Goal: Information Seeking & Learning: Learn about a topic

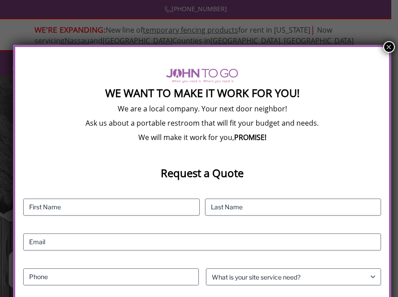
click at [377, 51] on div "We Want To Make It Work For You! We are a local company. Your next door neighbo…" at bounding box center [202, 242] width 378 height 395
click at [384, 43] on button "×" at bounding box center [389, 47] width 12 height 12
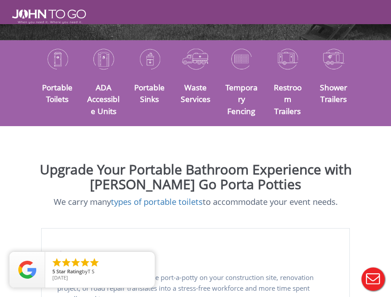
scroll to position [290, 0]
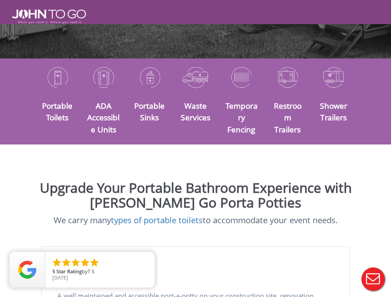
click at [98, 118] on div at bounding box center [195, 148] width 391 height 297
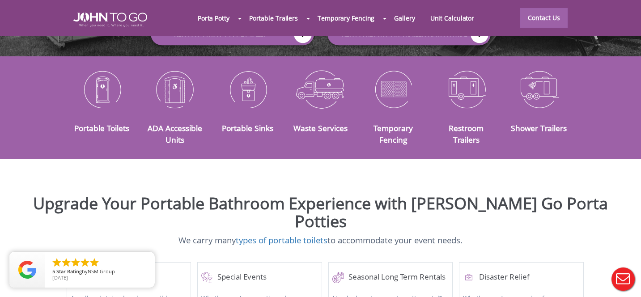
scroll to position [184, 0]
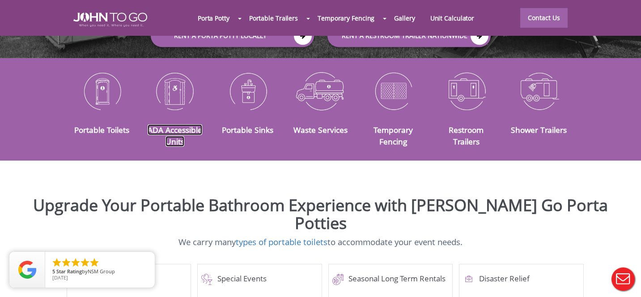
click at [162, 124] on link "ADA Accessible Units" at bounding box center [175, 135] width 55 height 22
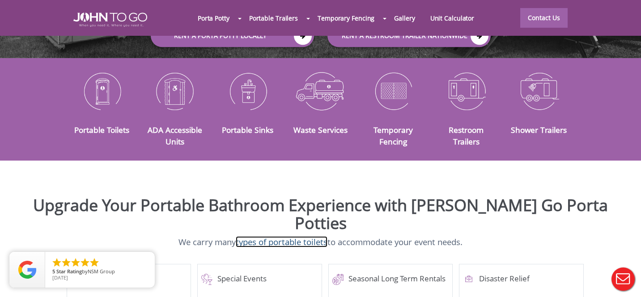
click at [274, 236] on link "types of portable toilets" at bounding box center [282, 241] width 92 height 11
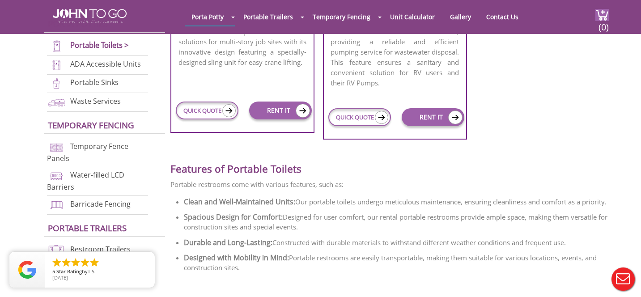
scroll to position [955, 0]
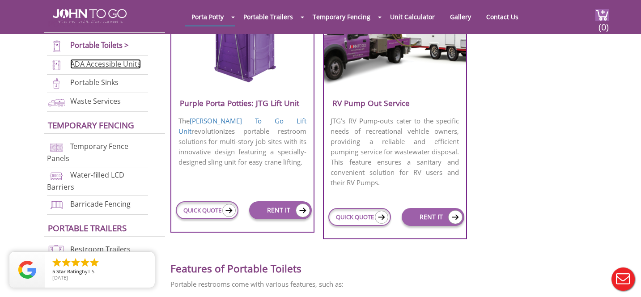
click at [97, 61] on link "ADA Accessible Units" at bounding box center [105, 64] width 71 height 10
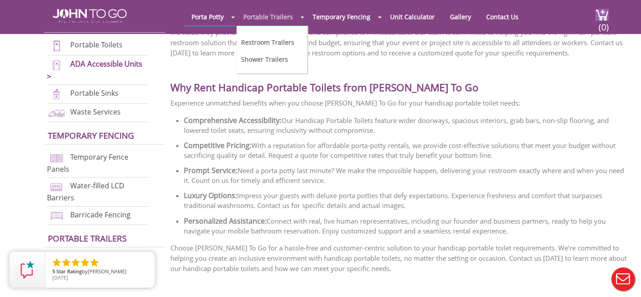
scroll to position [1696, 0]
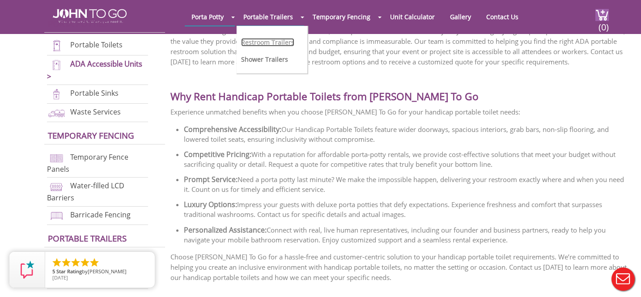
click at [269, 40] on link "Restroom Trailers" at bounding box center [267, 42] width 53 height 9
